Goal: Information Seeking & Learning: Learn about a topic

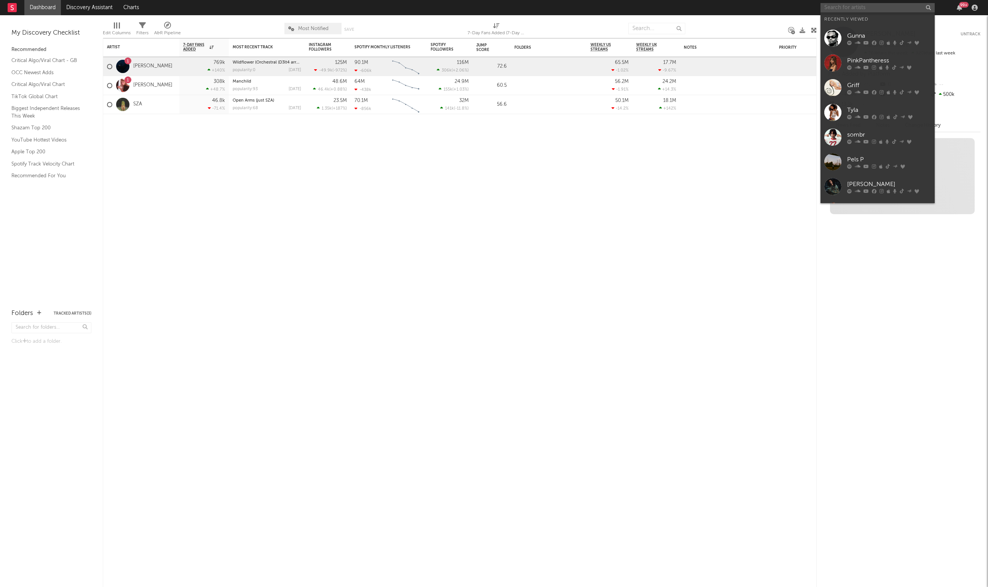
click at [849, 7] on input "text" at bounding box center [877, 8] width 114 height 10
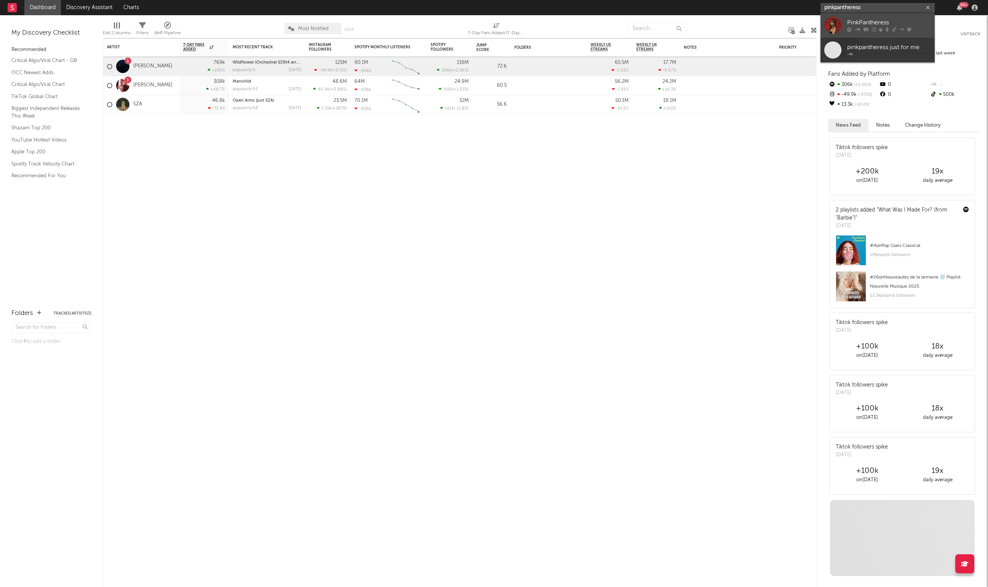
type input "pinkpantheress"
click at [858, 23] on div "PinkPantheress" at bounding box center [889, 22] width 84 height 9
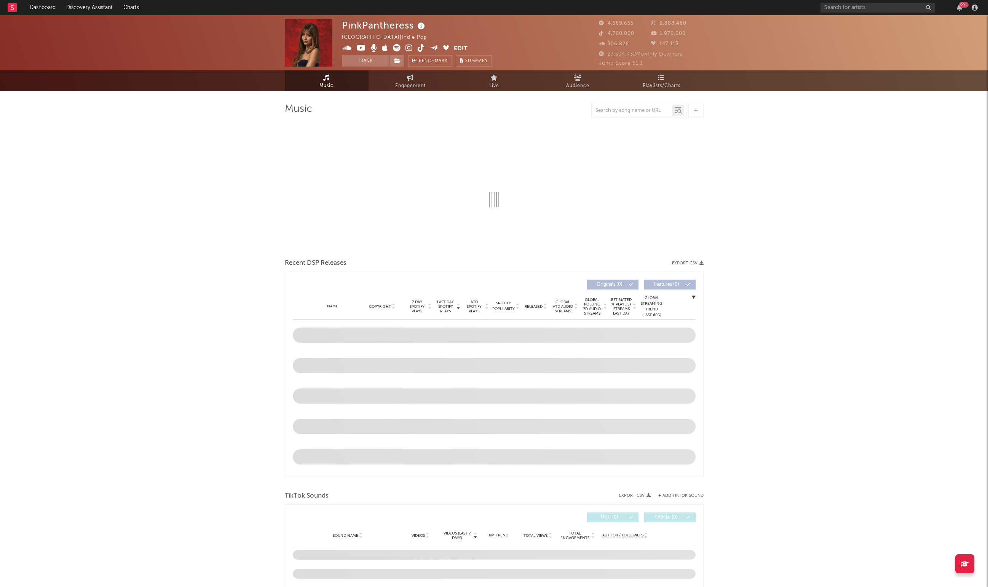
select select "6m"
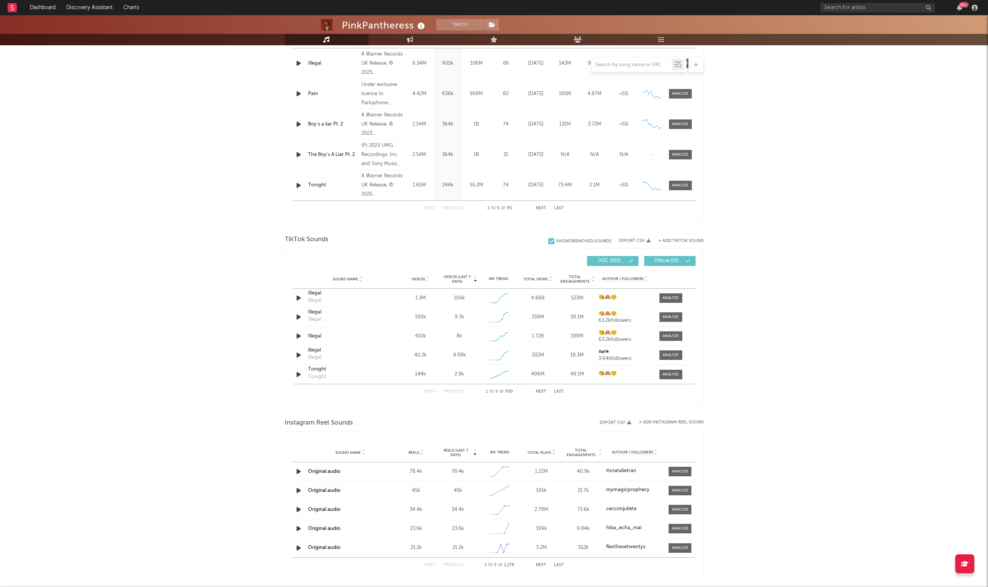
scroll to position [307, 0]
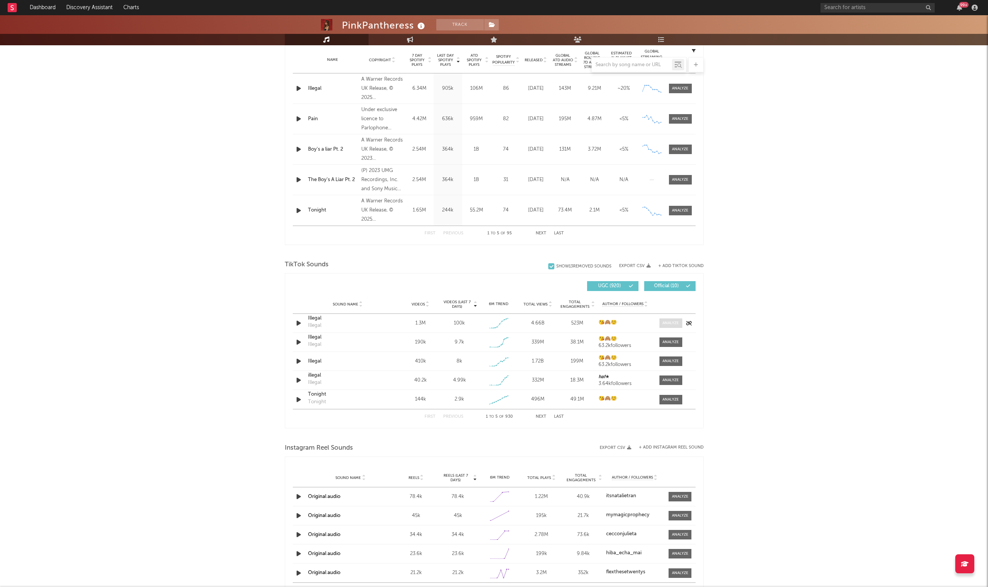
click at [666, 327] on span at bounding box center [670, 324] width 23 height 10
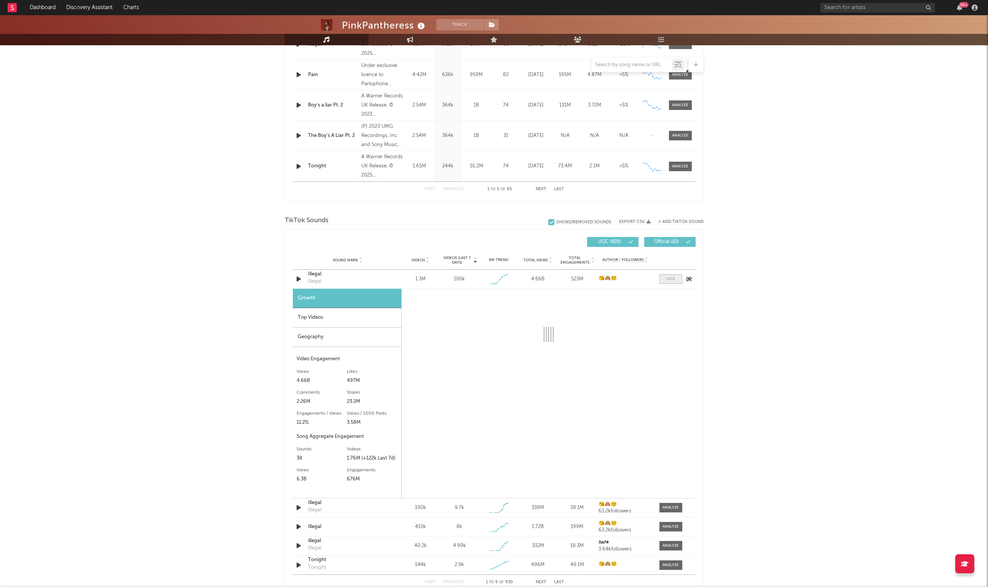
scroll to position [371, 0]
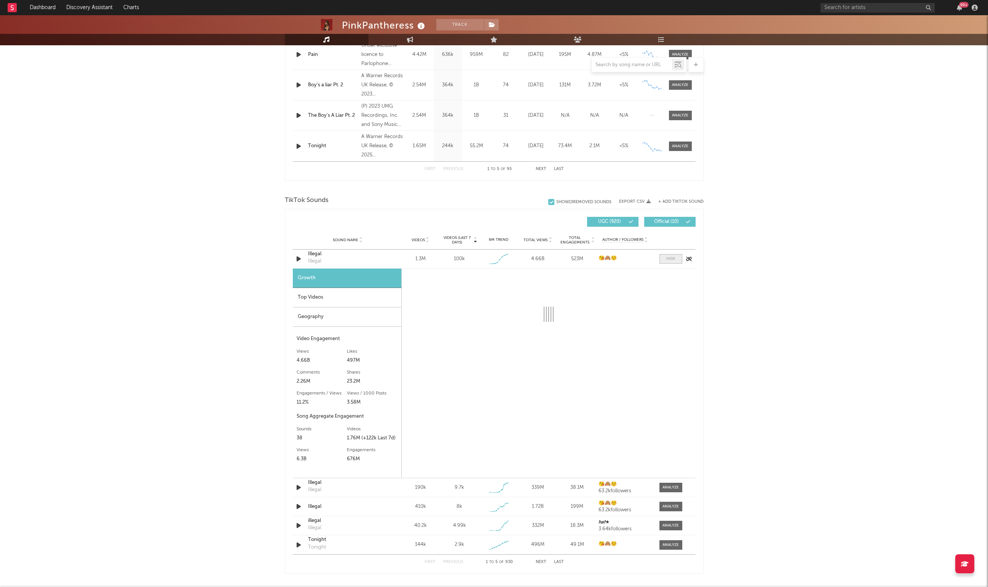
select select "1w"
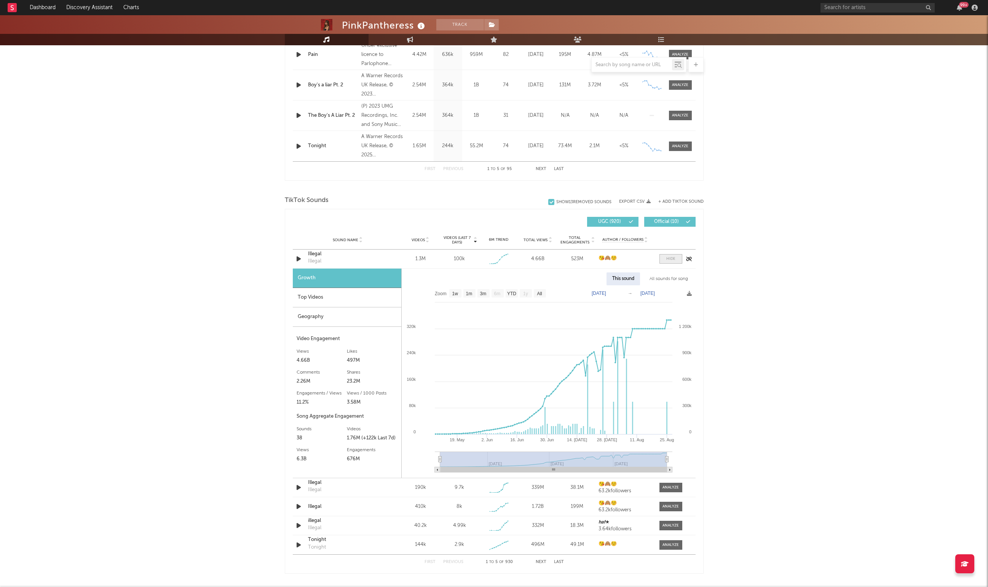
click at [667, 260] on div at bounding box center [670, 259] width 9 height 6
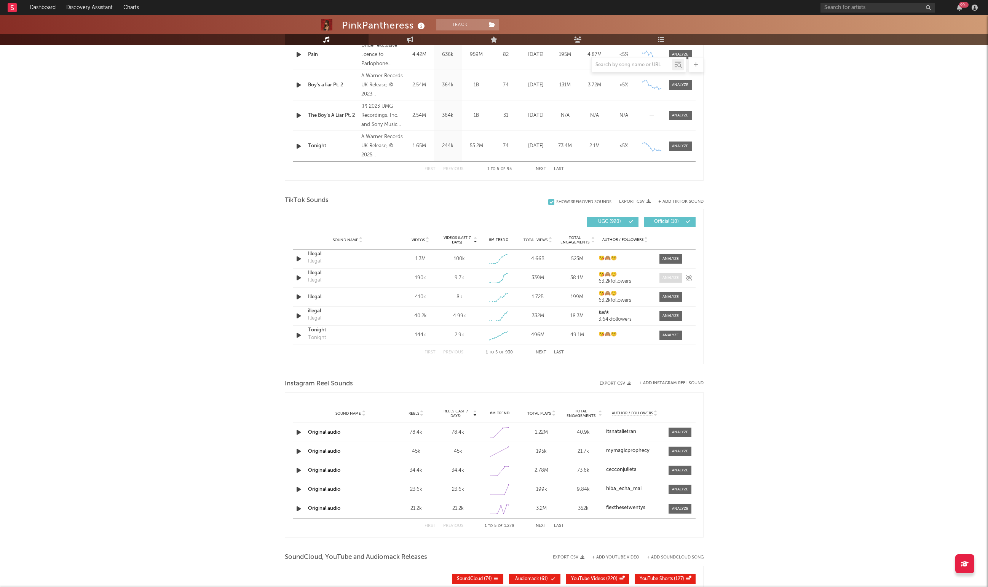
click at [665, 280] on div at bounding box center [670, 278] width 16 height 6
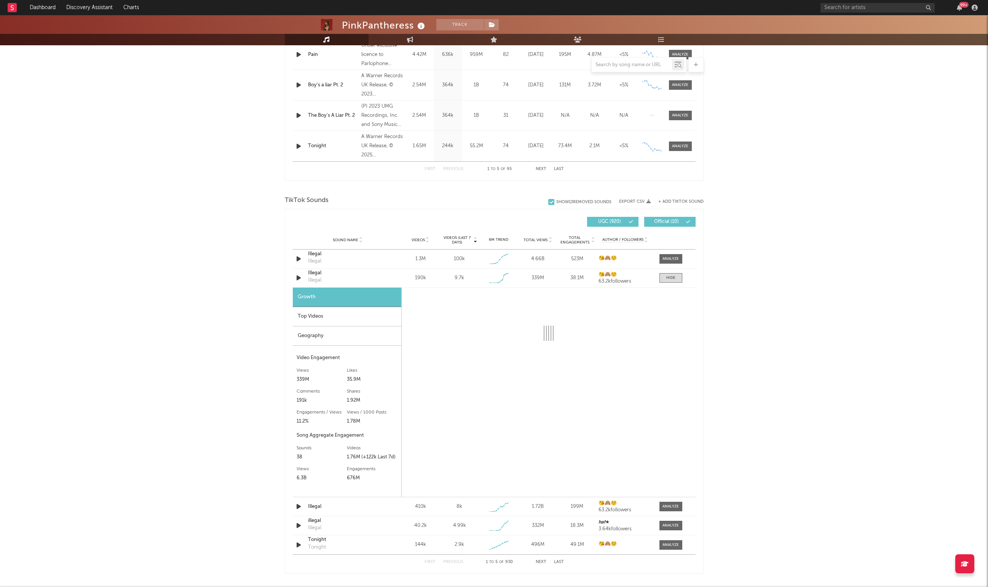
select select "1w"
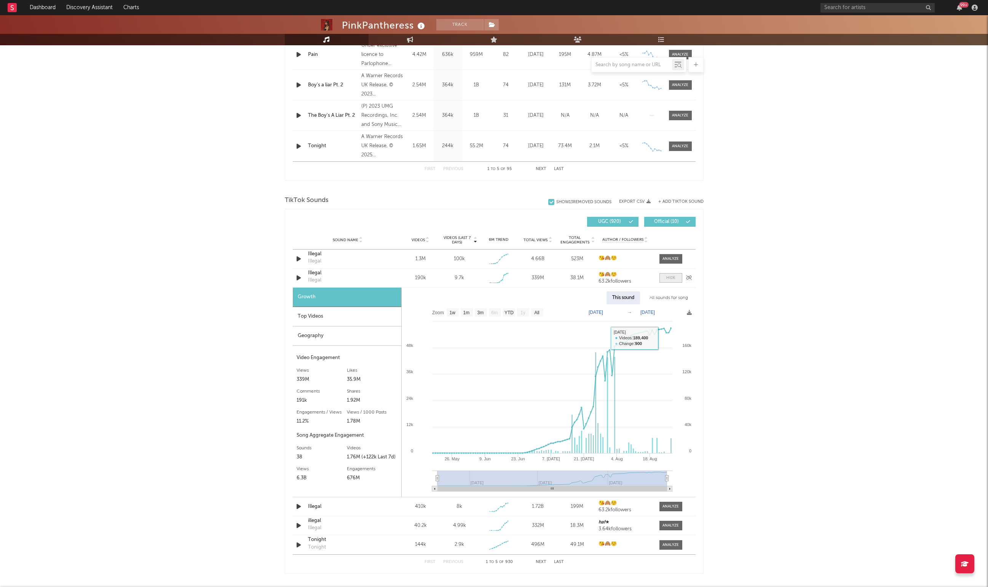
click at [667, 278] on div at bounding box center [670, 278] width 9 height 6
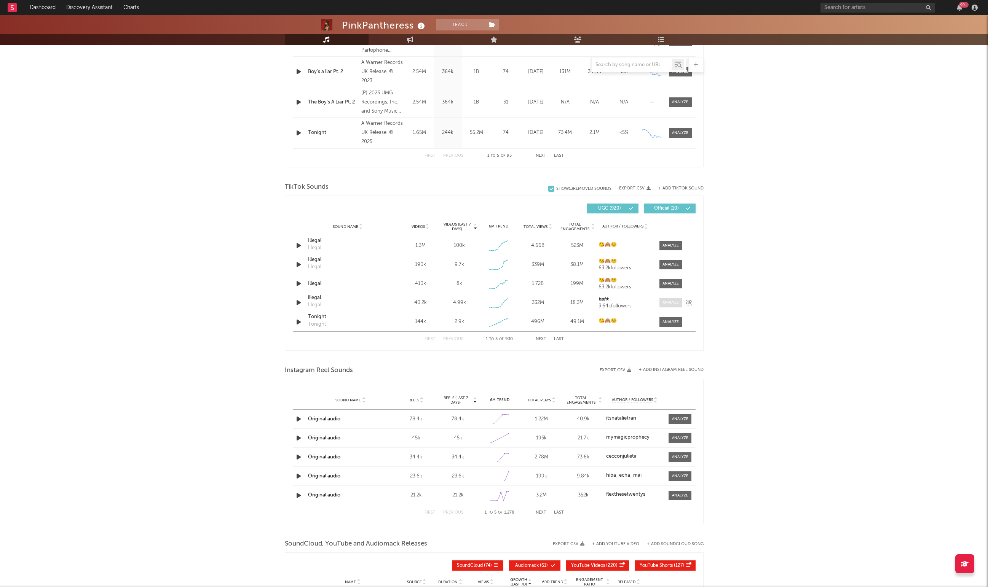
scroll to position [386, 0]
click at [671, 324] on span at bounding box center [670, 321] width 23 height 10
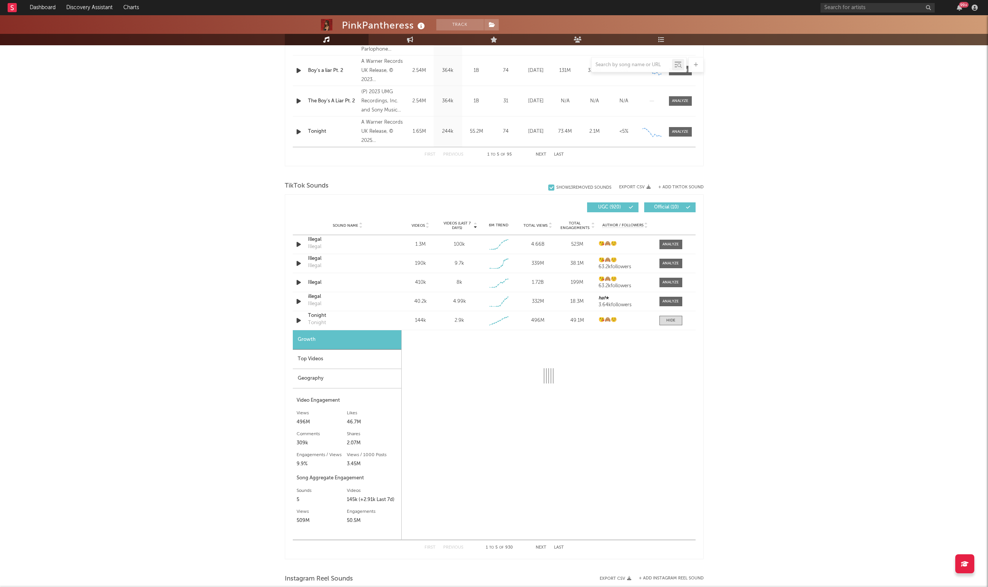
select select "1w"
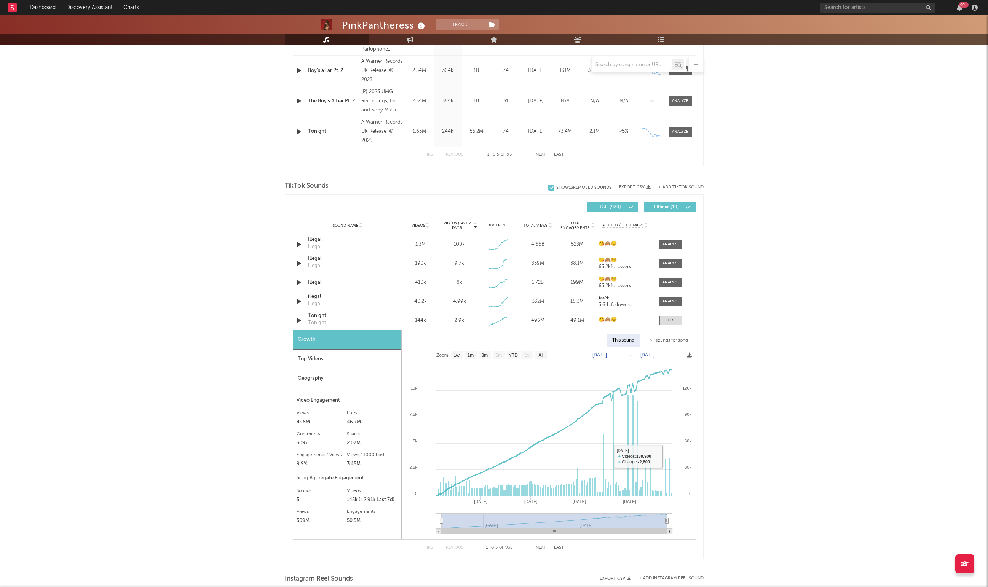
click at [709, 449] on div "PinkPantheress Track [GEOGRAPHIC_DATA] | Indie Pop Edit Track Benchmark Summary…" at bounding box center [494, 310] width 988 height 1360
click at [666, 321] on div at bounding box center [670, 321] width 9 height 6
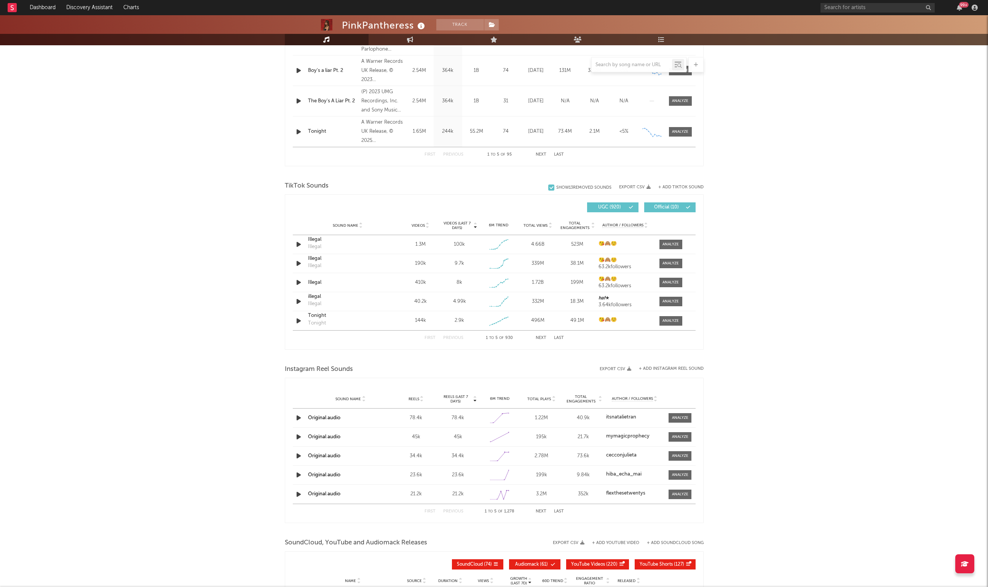
click at [541, 337] on button "Next" at bounding box center [541, 338] width 11 height 4
click at [539, 335] on div "First Previous 6 to 10 of 930 Next Last" at bounding box center [493, 338] width 139 height 15
click at [538, 337] on button "Next" at bounding box center [541, 338] width 11 height 4
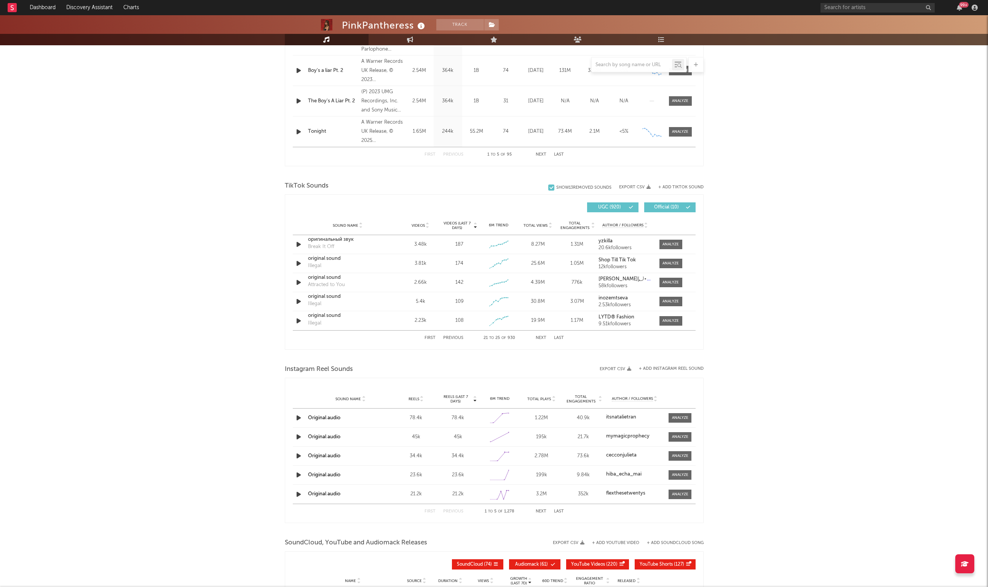
click at [538, 337] on button "Next" at bounding box center [541, 338] width 11 height 4
click at [540, 336] on button "Next" at bounding box center [541, 338] width 11 height 4
click at [539, 338] on button "Next" at bounding box center [541, 338] width 11 height 4
